Goal: Information Seeking & Learning: Learn about a topic

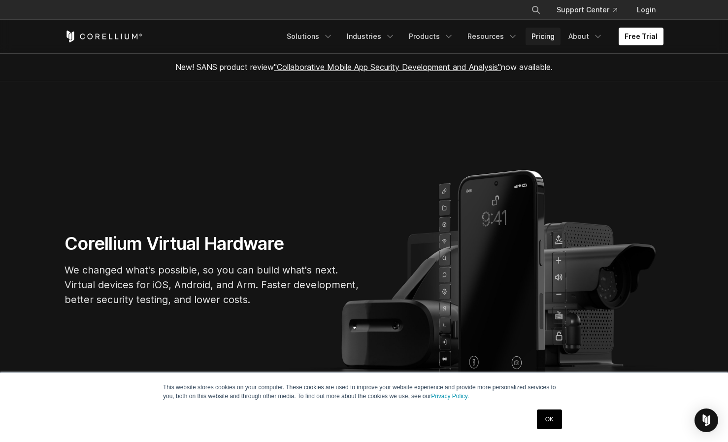
click at [552, 38] on link "Pricing" at bounding box center [543, 37] width 35 height 18
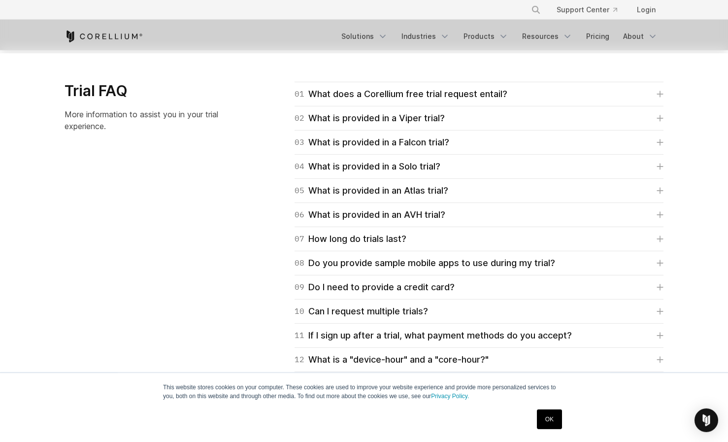
scroll to position [1431, 0]
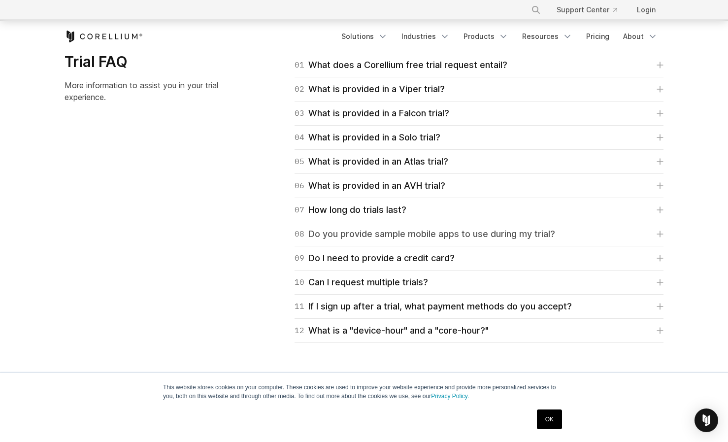
click at [306, 230] on div "08 Do you provide sample mobile apps to use during my trial?" at bounding box center [425, 234] width 261 height 14
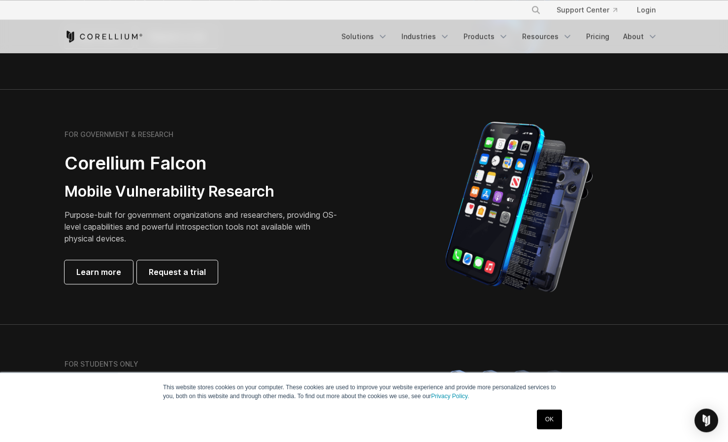
scroll to position [455, 0]
